Goal: Information Seeking & Learning: Learn about a topic

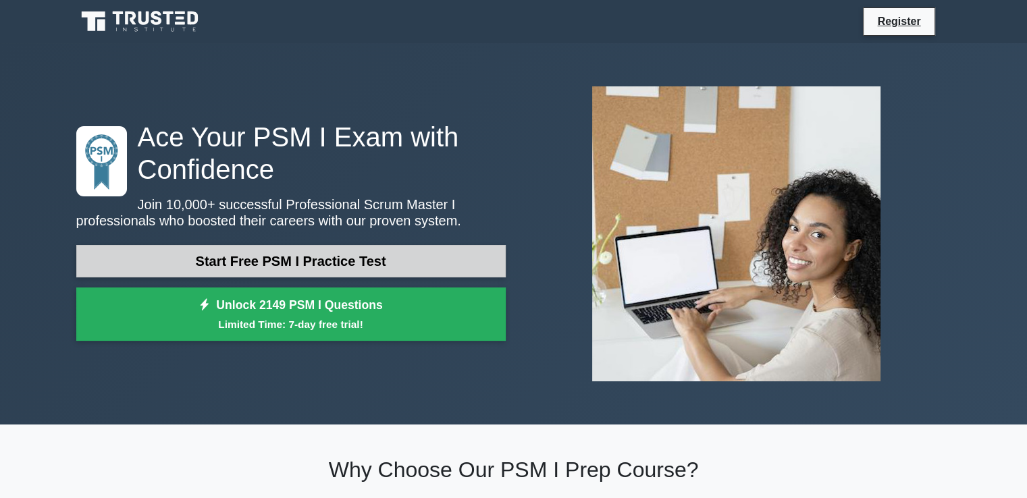
click at [402, 255] on link "Start Free PSM I Practice Test" at bounding box center [291, 261] width 430 height 32
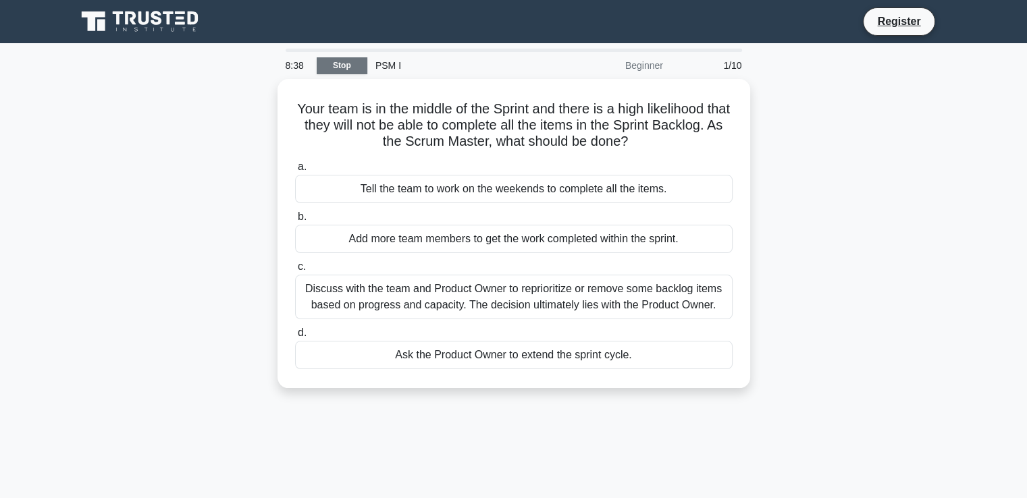
click at [355, 69] on link "Stop" at bounding box center [342, 65] width 51 height 17
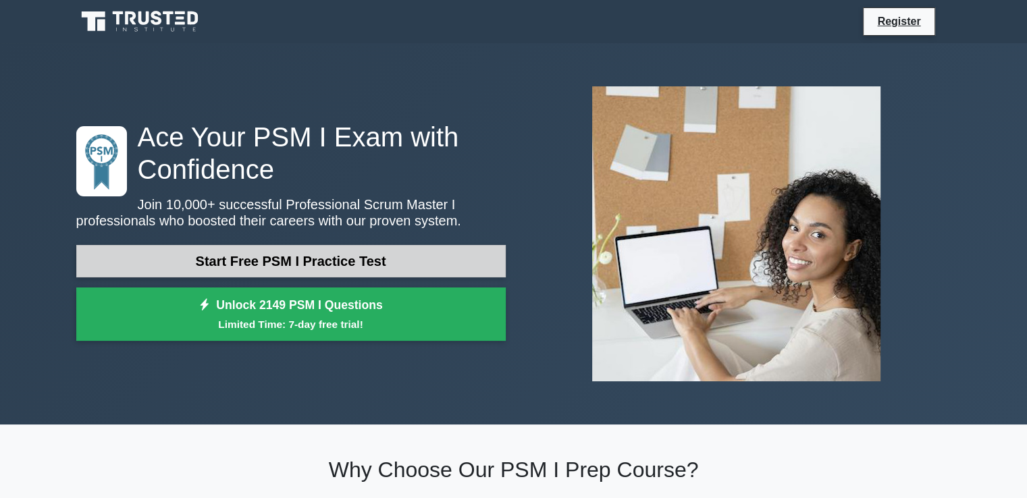
click at [411, 265] on link "Start Free PSM I Practice Test" at bounding box center [291, 261] width 430 height 32
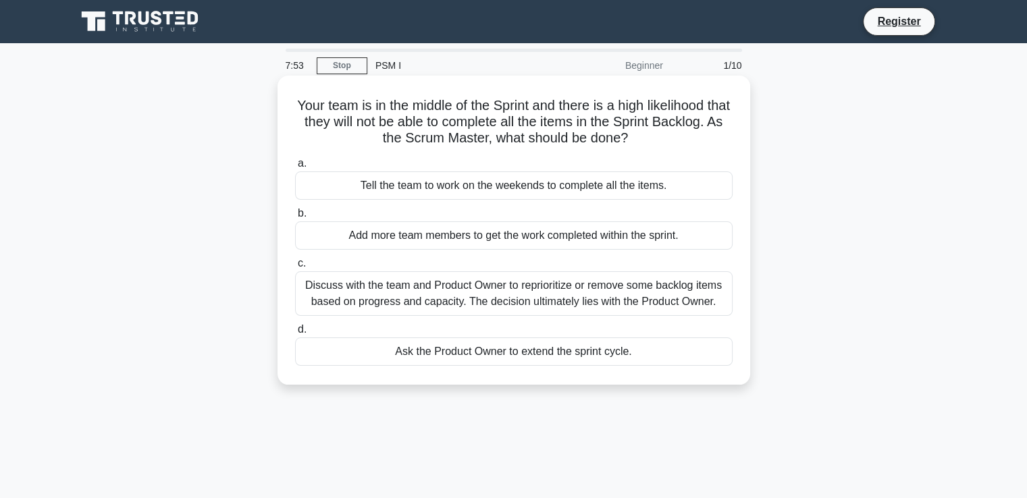
click at [341, 191] on div "Tell the team to work on the weekends to complete all the items." at bounding box center [514, 186] width 438 height 28
click at [295, 168] on input "a. Tell the team to work on the weekends to complete all the items." at bounding box center [295, 163] width 0 height 9
